Goal: Information Seeking & Learning: Learn about a topic

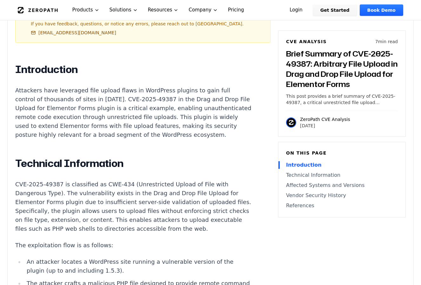
scroll to position [412, 0]
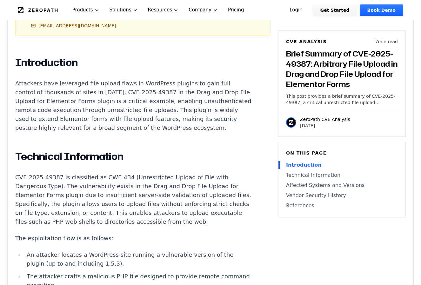
click at [283, 279] on div "Experimental AI-Generated Content This CVE analysis is an experimental publicat…" at bounding box center [210, 265] width 405 height 914
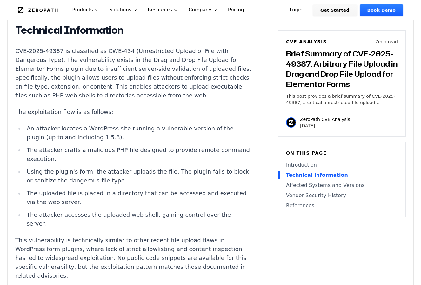
scroll to position [539, 0]
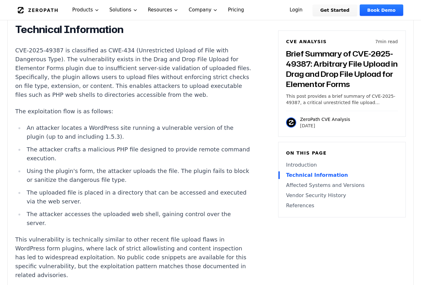
click at [47, 123] on li "An attacker locates a WordPress site running a vulnerable version of the plugin…" at bounding box center [137, 132] width 227 height 18
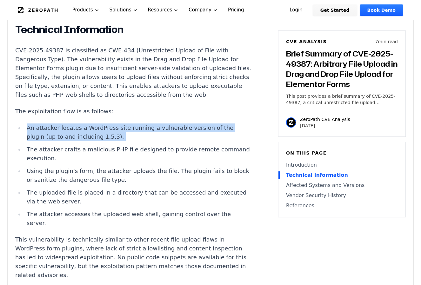
drag, startPoint x: 47, startPoint y: 120, endPoint x: 88, endPoint y: 122, distance: 41.3
click at [88, 123] on li "An attacker locates a WordPress site running a vulnerable version of the plugin…" at bounding box center [137, 132] width 227 height 18
click at [94, 129] on li "An attacker locates a WordPress site running a vulnerable version of the plugin…" at bounding box center [137, 132] width 227 height 18
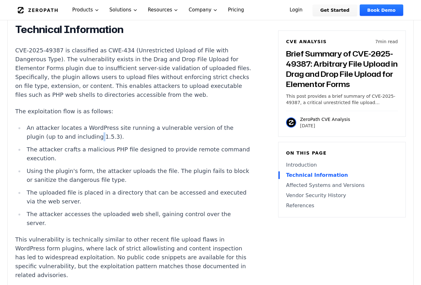
click at [94, 129] on li "An attacker locates a WordPress site running a vulnerable version of the plugin…" at bounding box center [137, 132] width 227 height 18
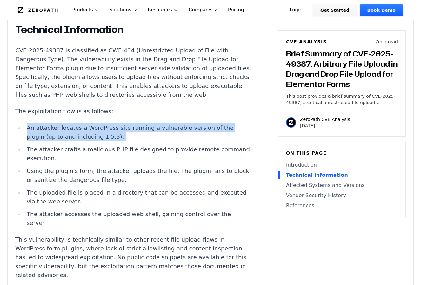
drag, startPoint x: 94, startPoint y: 129, endPoint x: 72, endPoint y: 129, distance: 21.9
click at [72, 129] on li "An attacker locates a WordPress site running a vulnerable version of the plugin…" at bounding box center [137, 132] width 227 height 18
click at [79, 127] on li "An attacker locates a WordPress site running a vulnerable version of the plugin…" at bounding box center [137, 132] width 227 height 18
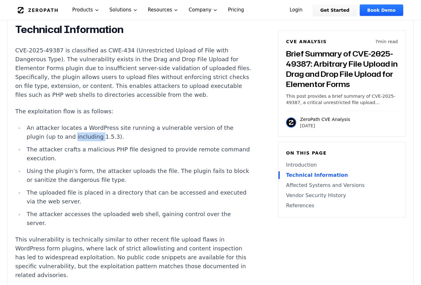
click at [79, 127] on li "An attacker locates a WordPress site running a vulnerable version of the plugin…" at bounding box center [137, 132] width 227 height 18
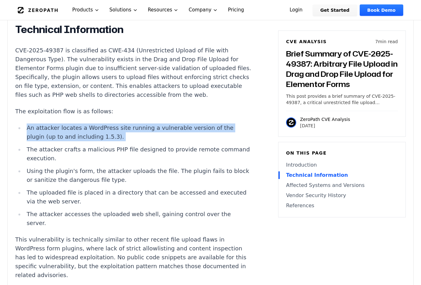
click at [79, 127] on li "An attacker locates a WordPress site running a vulnerable version of the plugin…" at bounding box center [137, 132] width 227 height 18
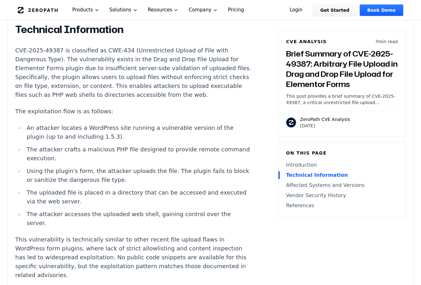
click at [95, 107] on p "The exploitation flow is as follows:" at bounding box center [133, 111] width 236 height 9
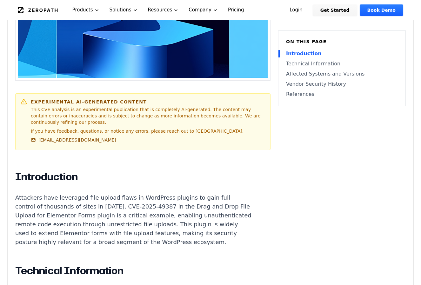
scroll to position [190, 0]
